Goal: Task Accomplishment & Management: Complete application form

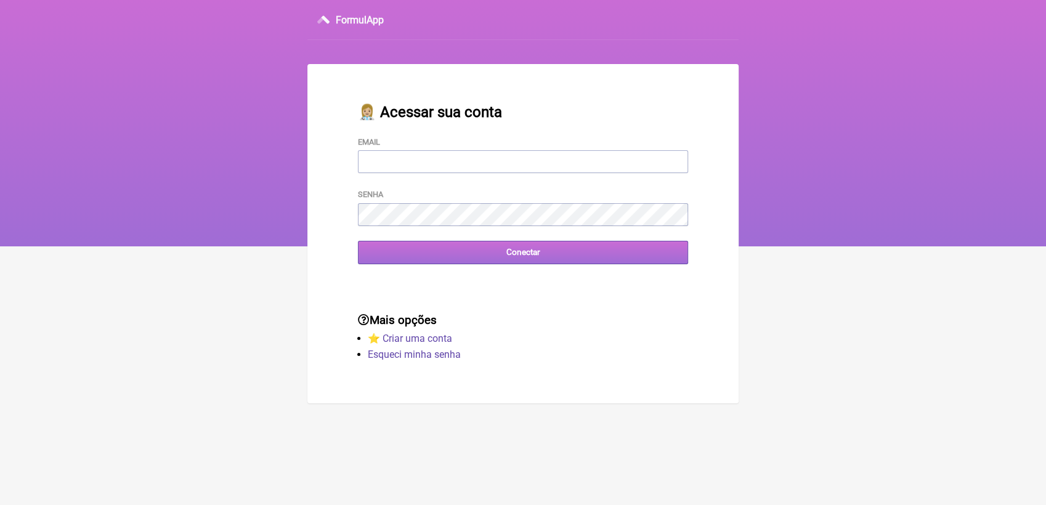
type input "[EMAIL_ADDRESS][DOMAIN_NAME]"
click at [419, 258] on input "Conectar" at bounding box center [523, 252] width 330 height 23
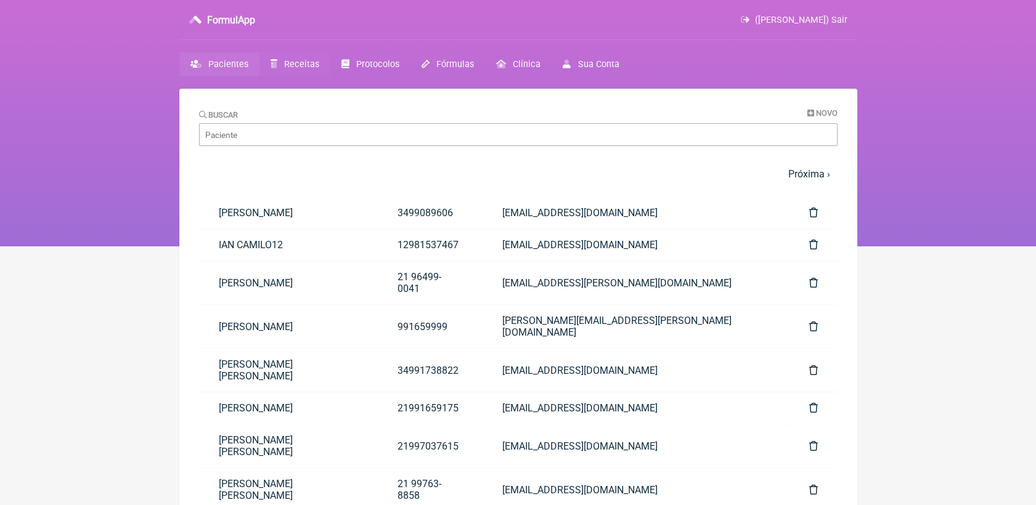
click at [297, 65] on span "Receitas" at bounding box center [301, 64] width 35 height 10
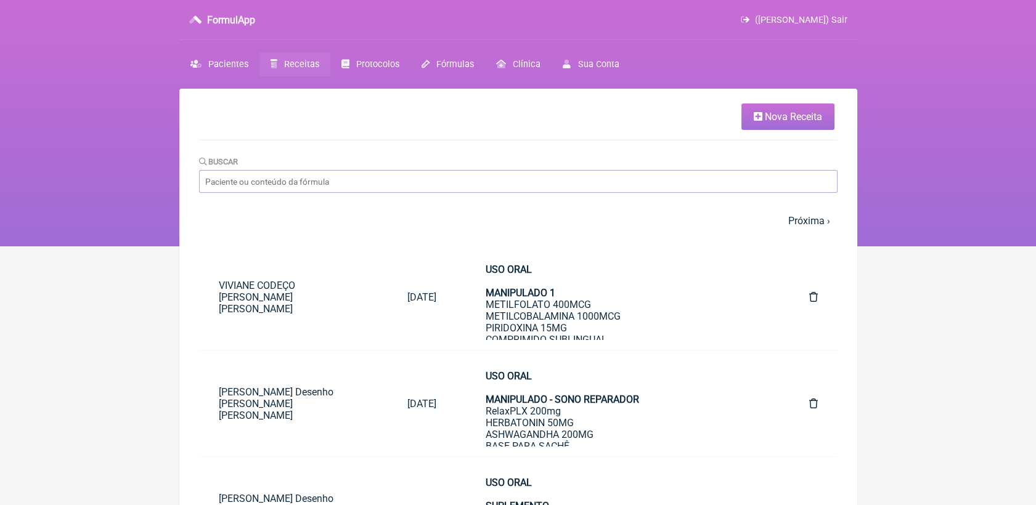
click at [792, 120] on span "Nova Receita" at bounding box center [793, 117] width 57 height 12
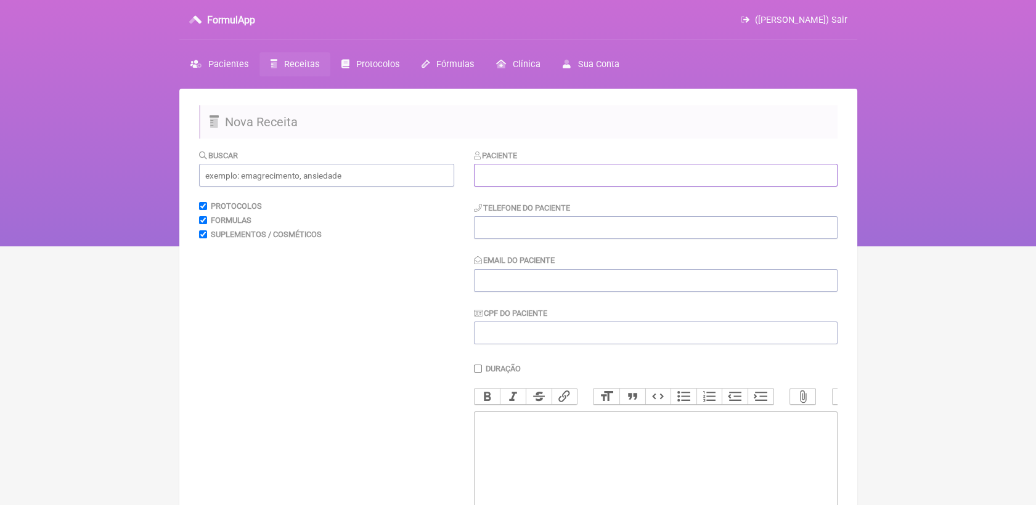
click at [644, 172] on input "text" at bounding box center [656, 175] width 364 height 23
paste input "Ana Carolina Rezende Pacheco"
type input "Ana Carolina Rezende Pacheco"
click at [630, 221] on input "tel" at bounding box center [656, 227] width 364 height 23
paste input "21 995152097"
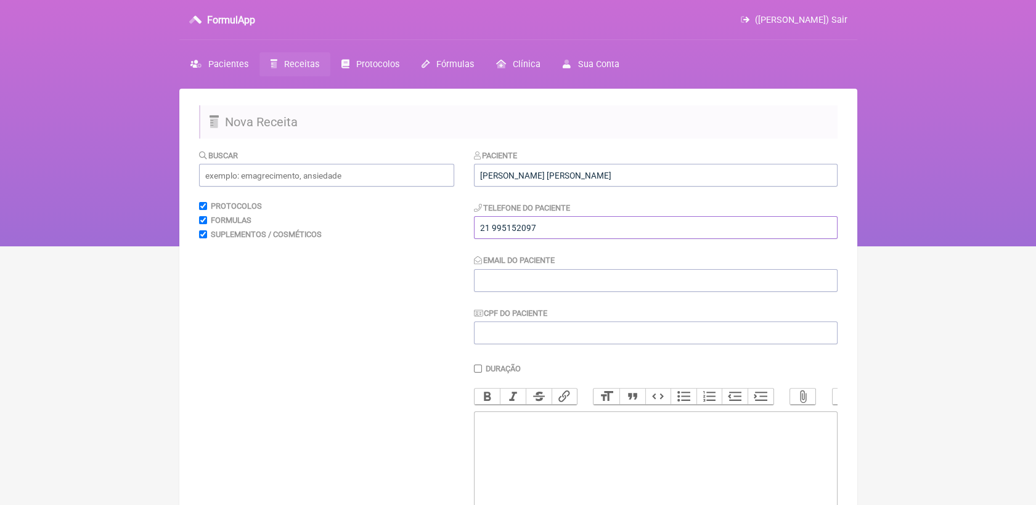
type input "21 995152097"
drag, startPoint x: 525, startPoint y: 276, endPoint x: 440, endPoint y: 164, distance: 140.7
click at [525, 276] on input "Email do Paciente" at bounding box center [656, 280] width 364 height 23
paste input "carol_rezende20@hotmail.com"
drag, startPoint x: 539, startPoint y: 288, endPoint x: 521, endPoint y: 364, distance: 77.3
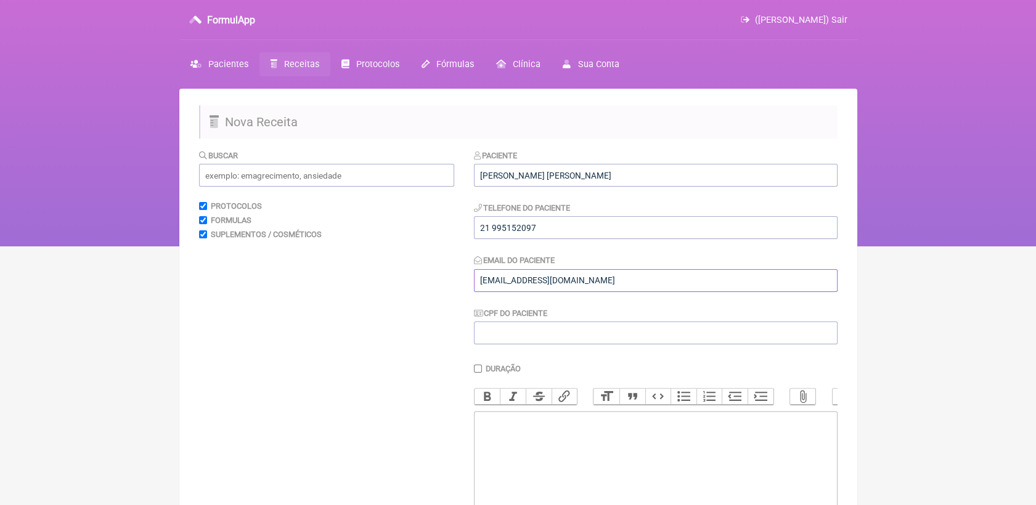
click at [522, 306] on div "Paciente Ana Carolina Rezende Pacheco Telefone do Paciente 21 995152097 Email d…" at bounding box center [656, 247] width 364 height 196
type input "carol_rezende20@hotmail.com"
click at [519, 442] on trix-editor at bounding box center [656, 486] width 364 height 148
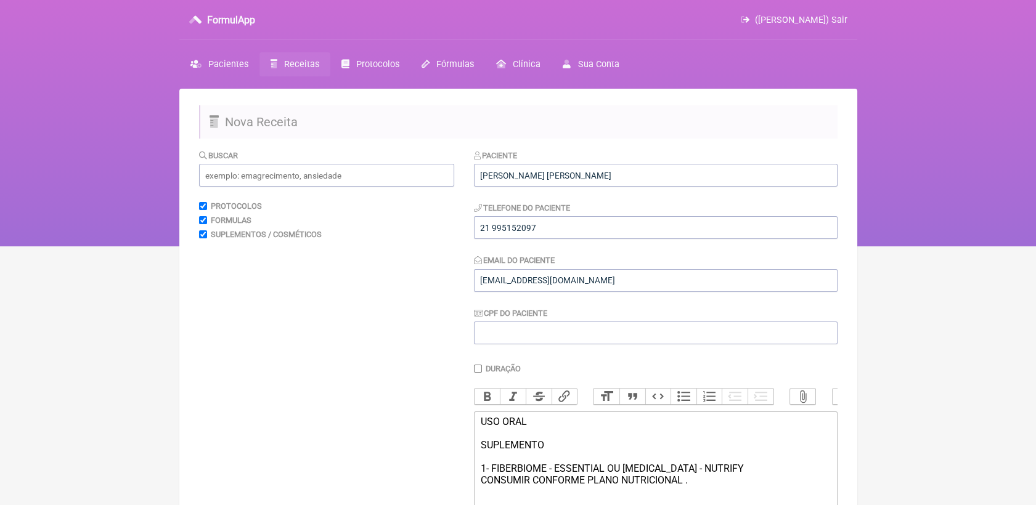
type trix-editor "<div>USO ORAL<br><br>SUPLEMENTO&nbsp;<br><br>1- FIBERBIOME - ESSENTIAL OU PREBI…"
drag, startPoint x: 478, startPoint y: 434, endPoint x: 535, endPoint y: 445, distance: 57.8
click at [562, 463] on trix-editor "USO ORAL SUPLEMENTO 1- FIBERBIOME - ESSENTIAL OU PREBIOTICS - NUTRIFY CONSUMIR …" at bounding box center [656, 486] width 364 height 148
click at [483, 397] on button "Bold" at bounding box center [487, 397] width 26 height 16
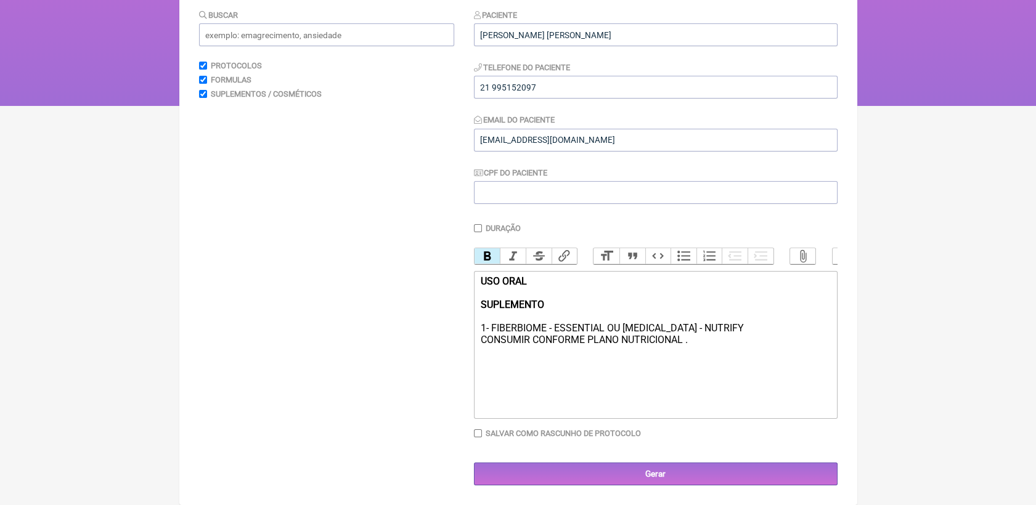
scroll to position [155, 0]
click at [721, 475] on input "Gerar" at bounding box center [656, 474] width 364 height 23
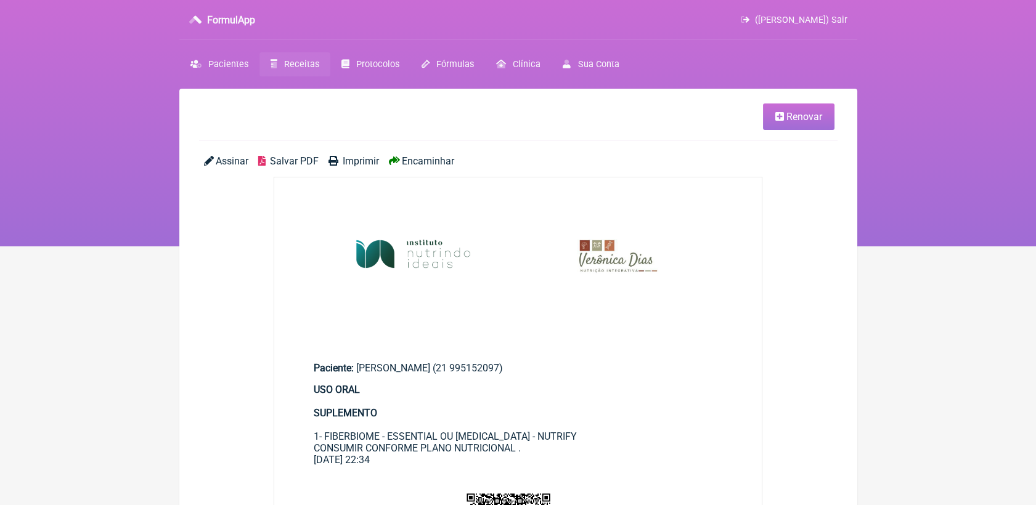
click at [301, 163] on span "Salvar PDF" at bounding box center [294, 161] width 49 height 12
